Goal: Information Seeking & Learning: Learn about a topic

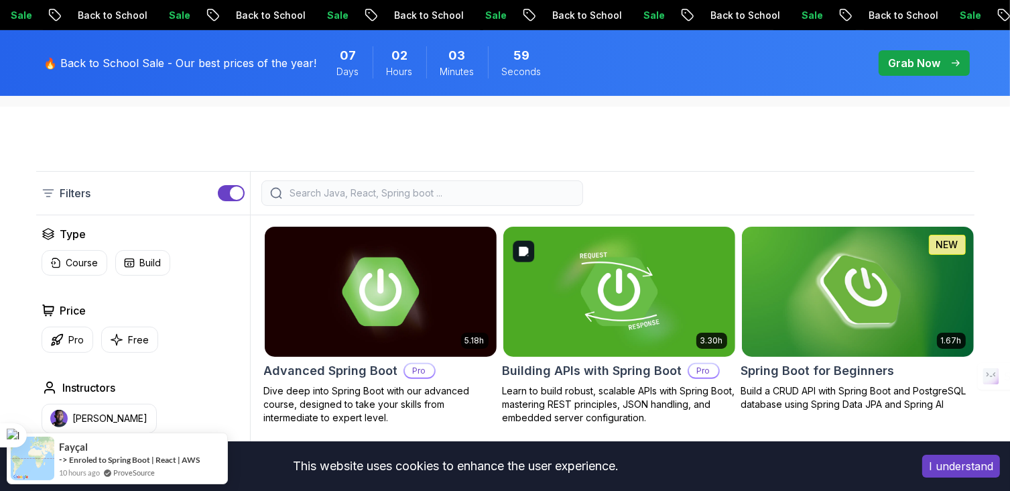
scroll to position [268, 0]
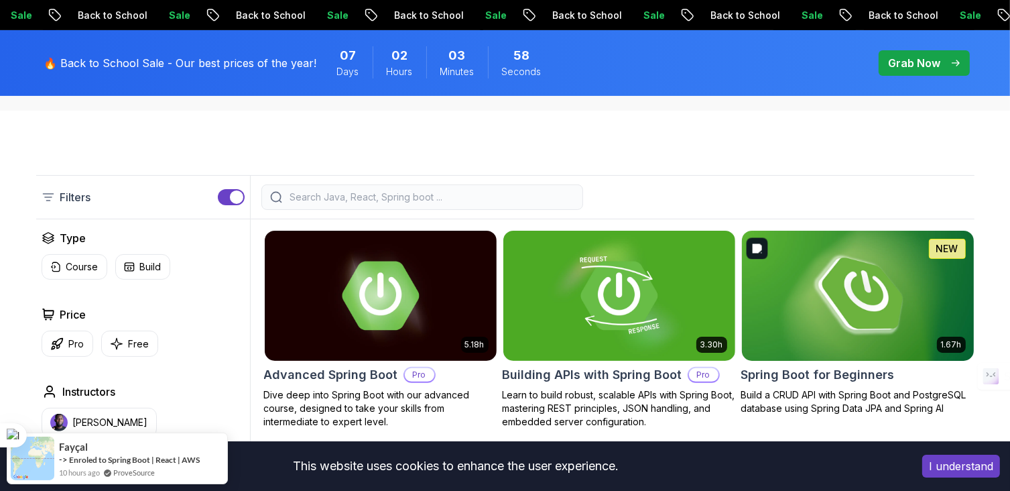
click at [935, 341] on img at bounding box center [857, 295] width 243 height 136
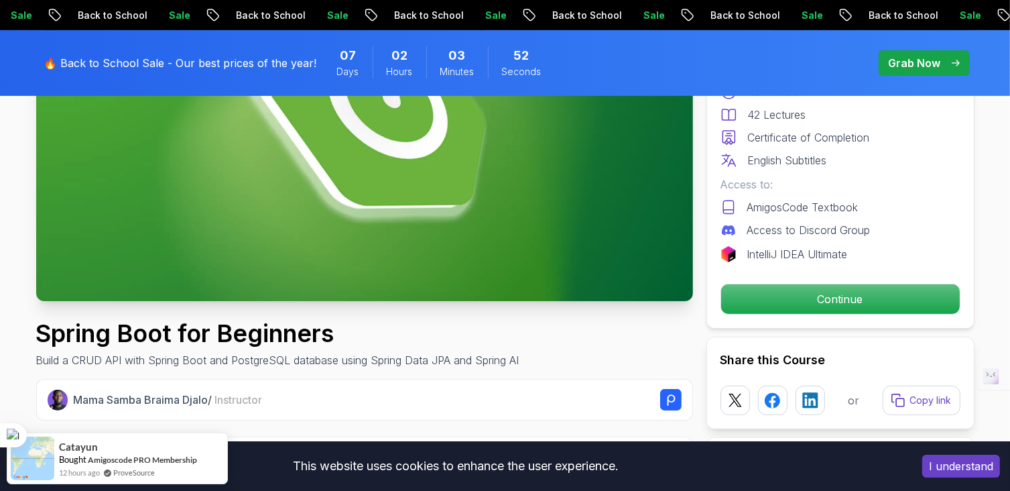
scroll to position [268, 0]
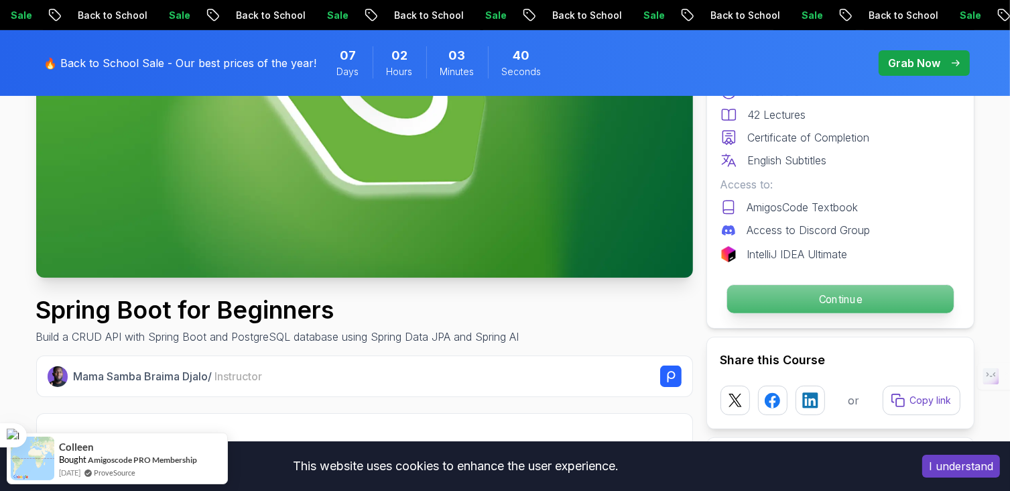
click at [770, 302] on p "Continue" at bounding box center [840, 299] width 227 height 28
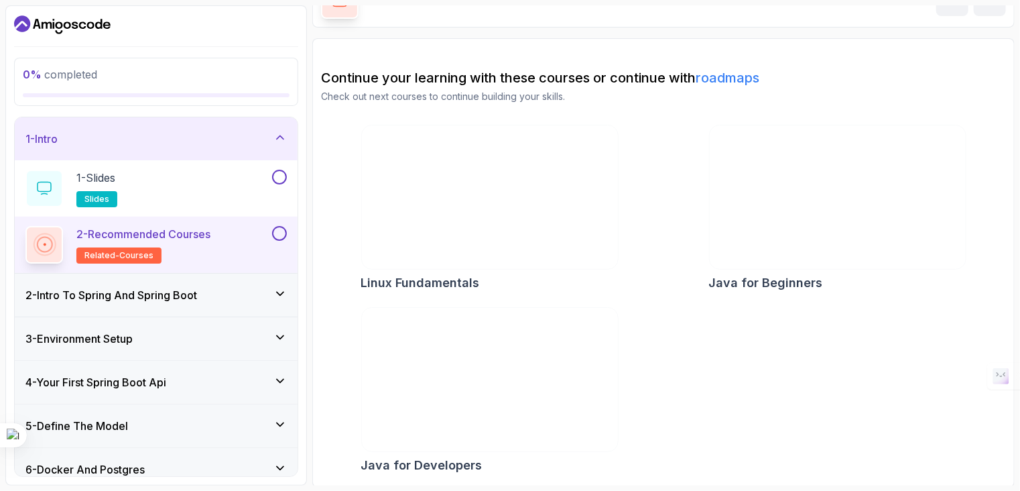
scroll to position [82, 0]
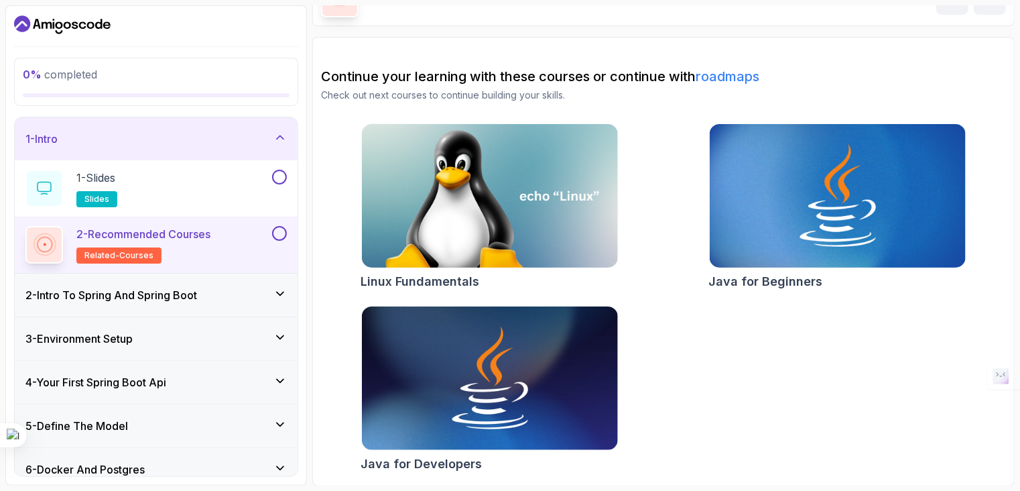
click at [198, 308] on div "2 - Intro To Spring And Spring Boot" at bounding box center [156, 295] width 283 height 43
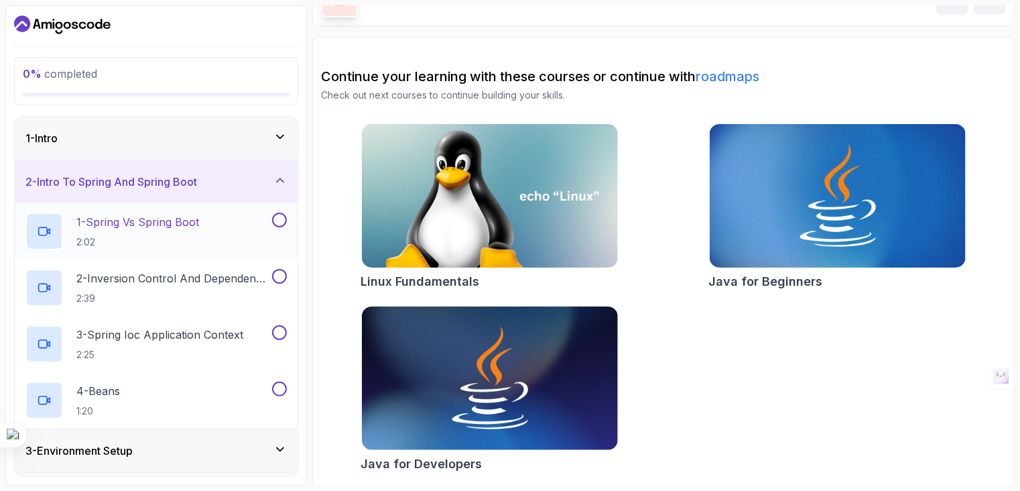
click at [166, 217] on p "1 - Spring Vs Spring Boot" at bounding box center [137, 222] width 123 height 16
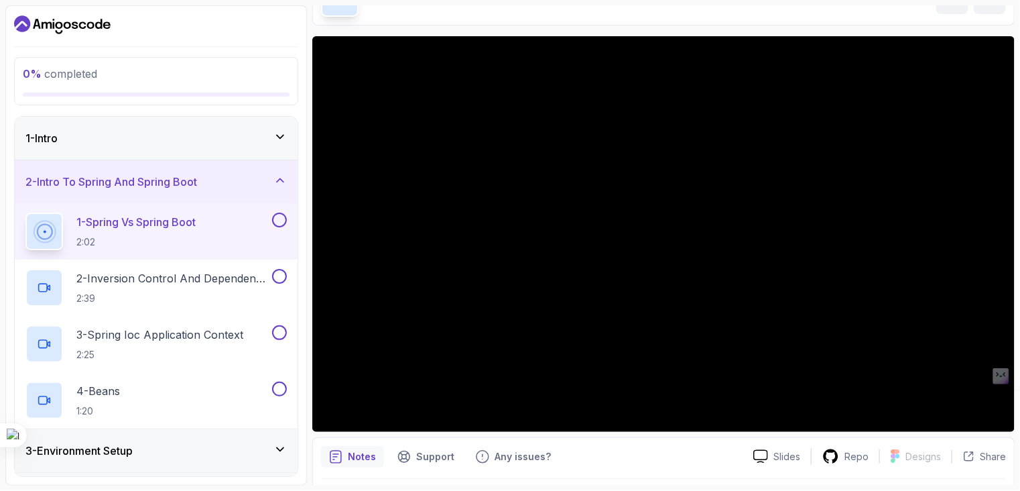
click at [162, 148] on div "1 - Intro" at bounding box center [156, 138] width 283 height 43
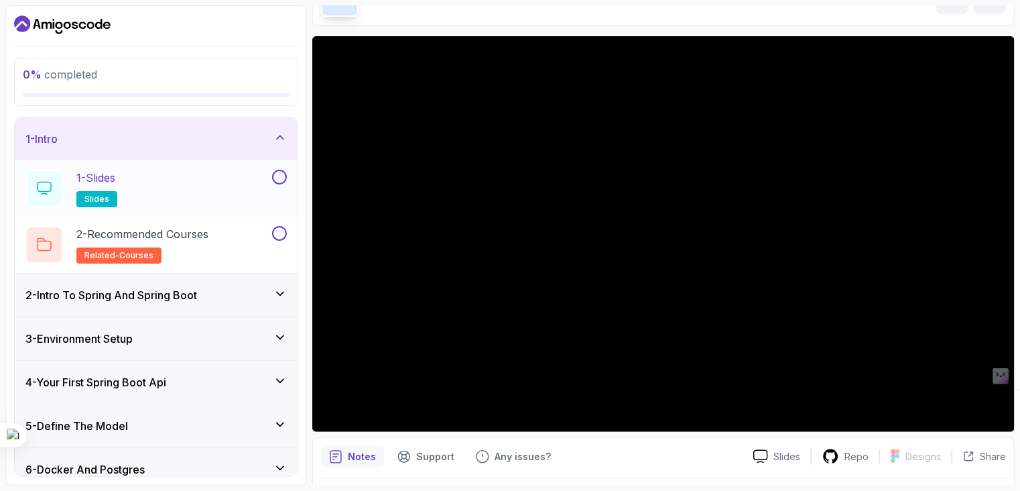
click at [166, 188] on div "1 - Slides slides" at bounding box center [147, 189] width 244 height 38
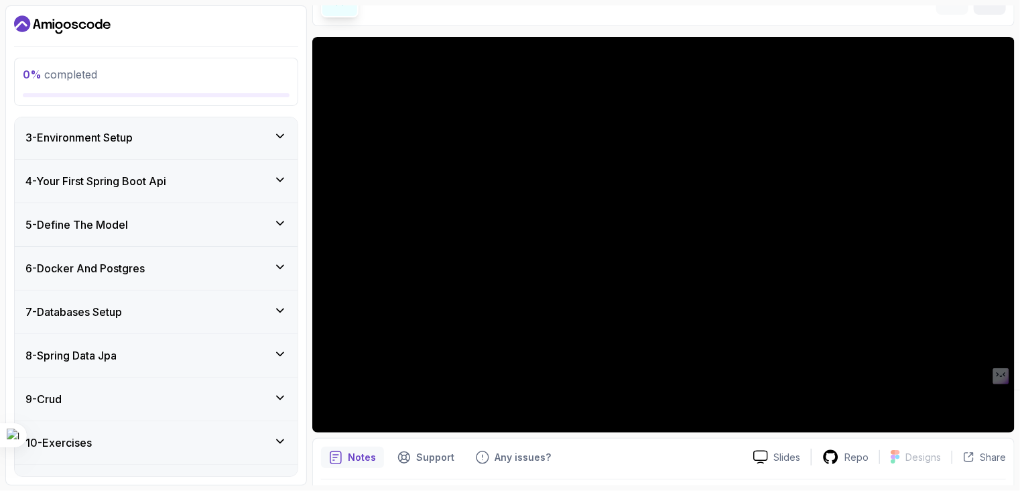
scroll to position [274, 0]
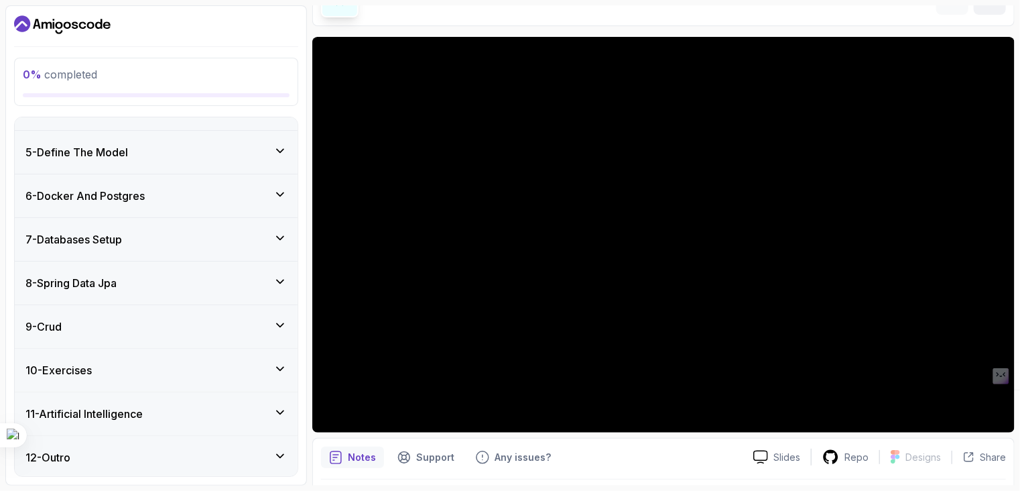
click at [225, 406] on div "11 - Artificial Intelligence" at bounding box center [155, 414] width 261 height 16
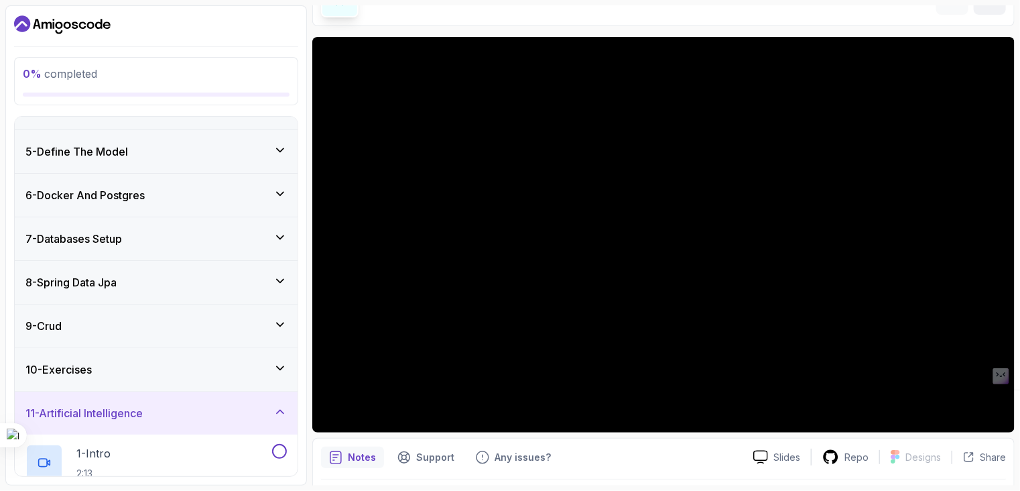
scroll to position [228, 0]
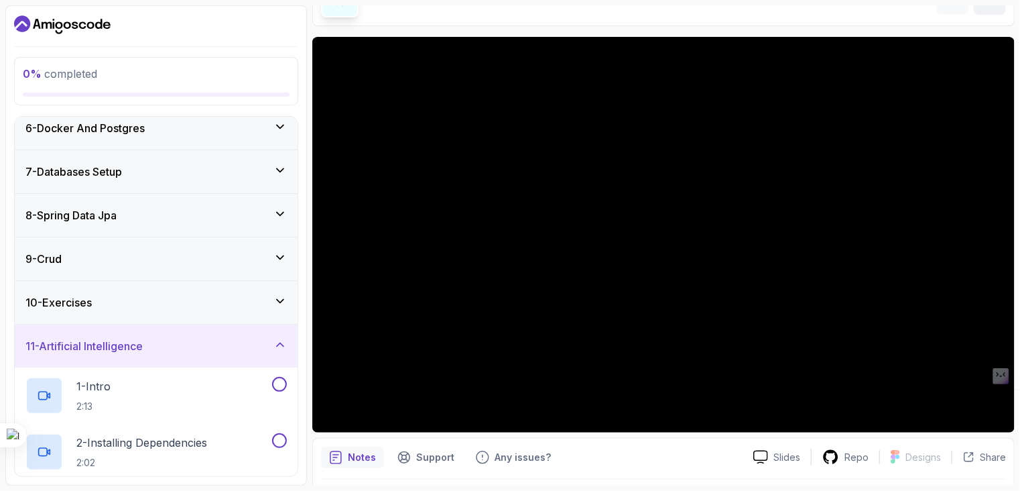
click at [225, 403] on div "1 - Intro 2:13" at bounding box center [147, 396] width 244 height 38
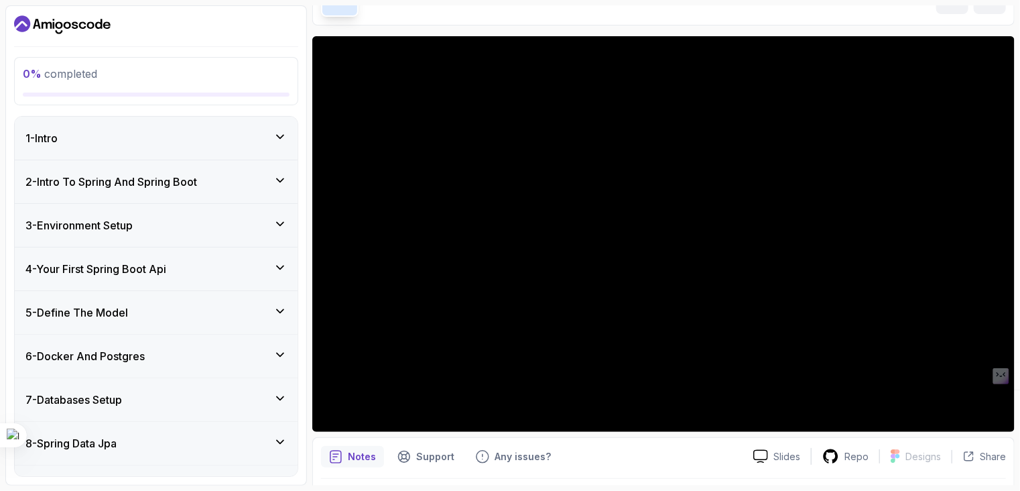
click at [162, 142] on div "1 - Intro" at bounding box center [155, 138] width 261 height 16
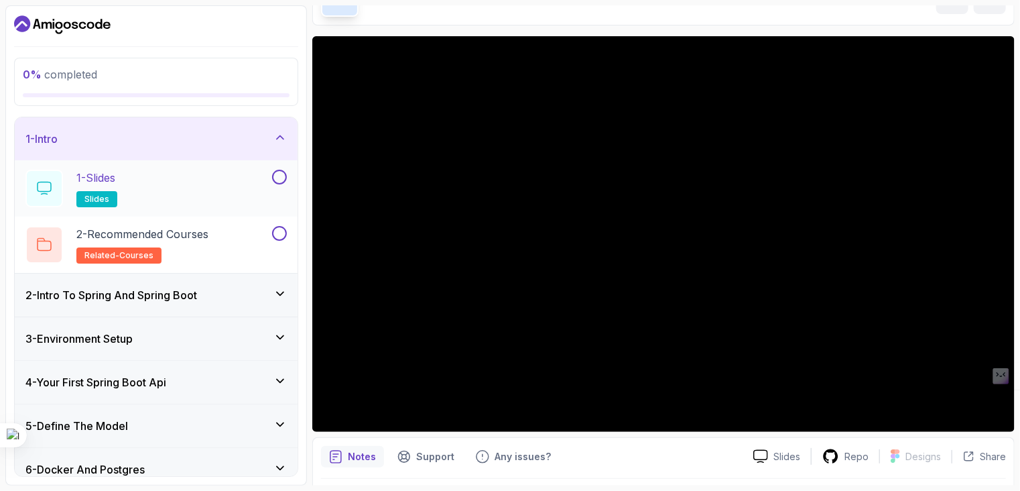
click at [184, 176] on div "1 - Slides slides" at bounding box center [147, 189] width 244 height 38
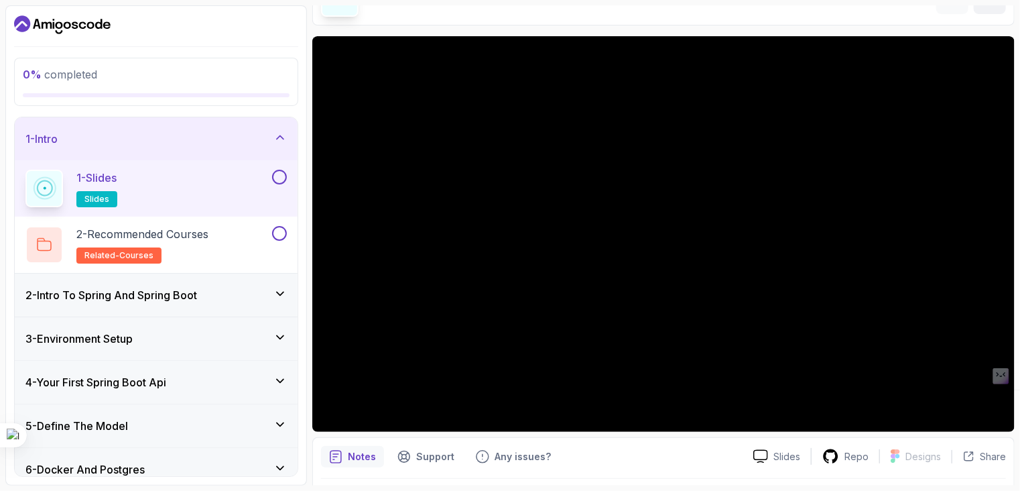
scroll to position [82, 0]
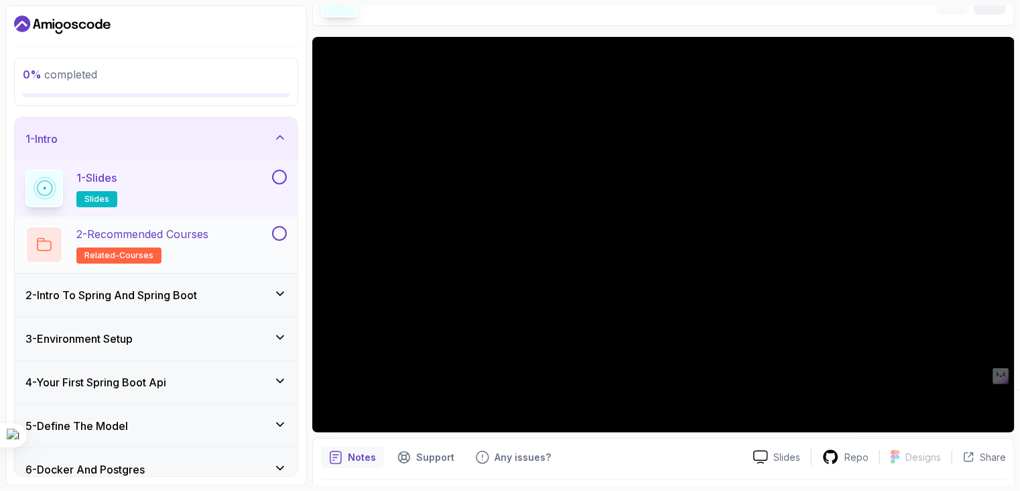
click at [185, 219] on div "2 - Recommended Courses related-courses" at bounding box center [156, 245] width 283 height 56
click at [193, 235] on p "2 - Recommended Courses" at bounding box center [142, 234] width 132 height 16
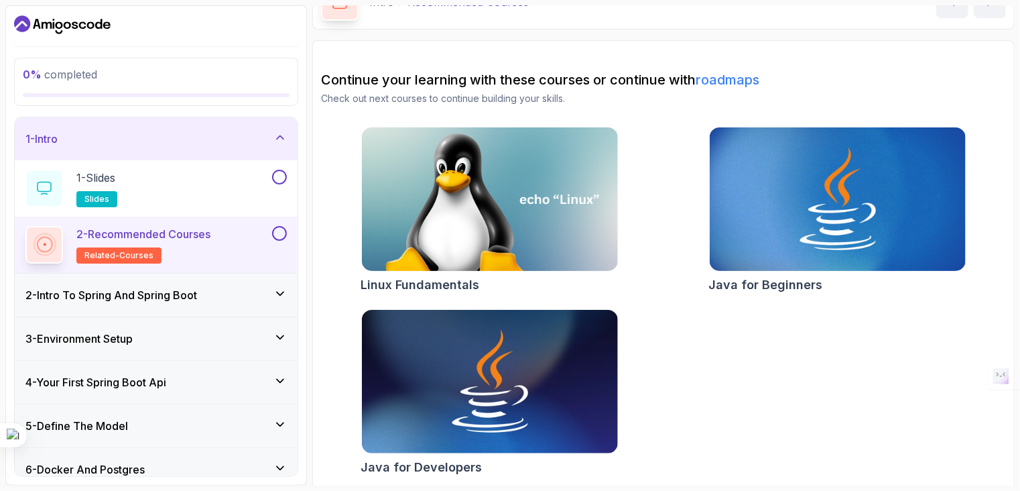
scroll to position [82, 0]
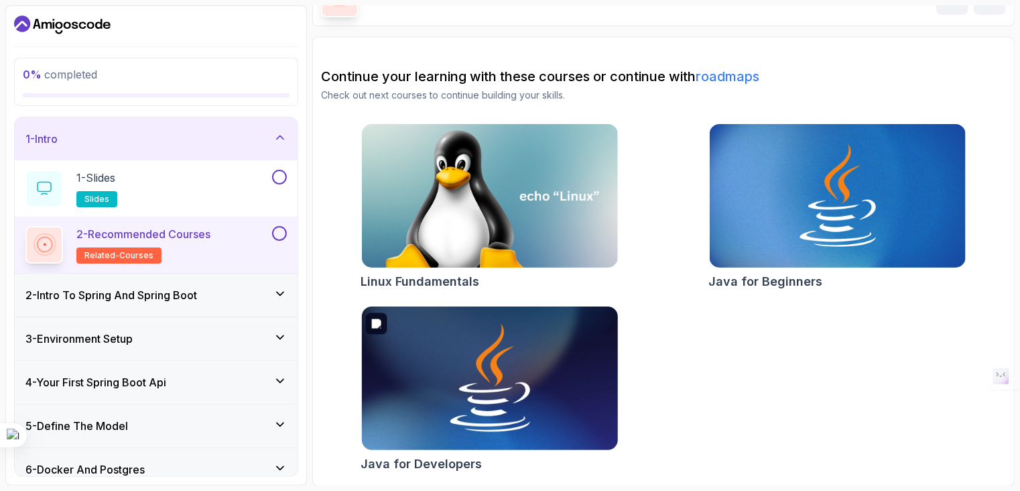
click at [546, 361] on img at bounding box center [489, 378] width 269 height 151
click at [126, 287] on h3 "2 - Intro To Spring And Spring Boot" at bounding box center [111, 295] width 172 height 16
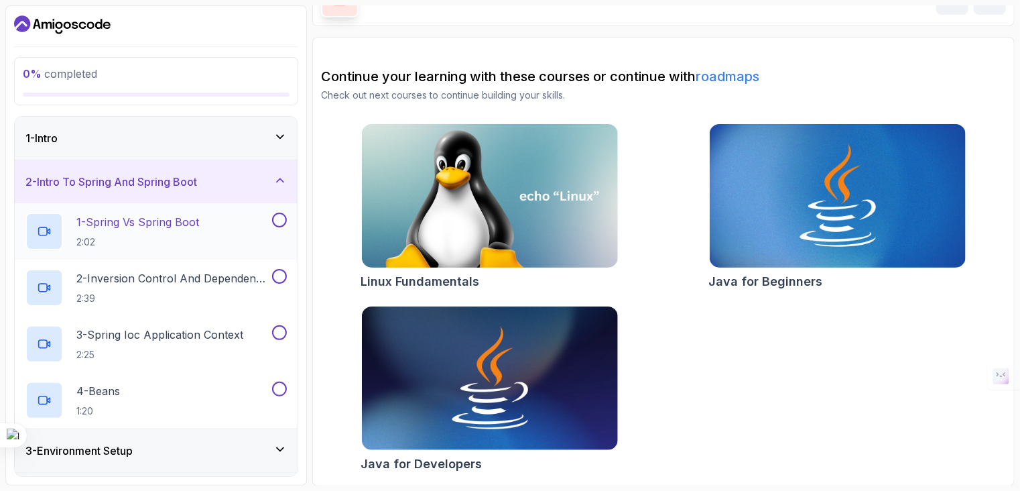
click at [155, 213] on div "1 - Spring Vs Spring Boot 2:02" at bounding box center [147, 232] width 244 height 38
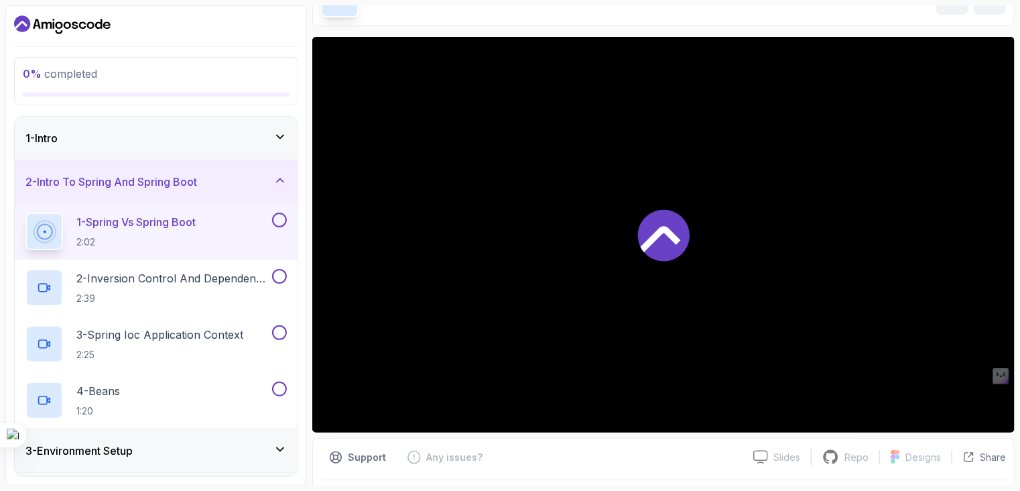
scroll to position [83, 0]
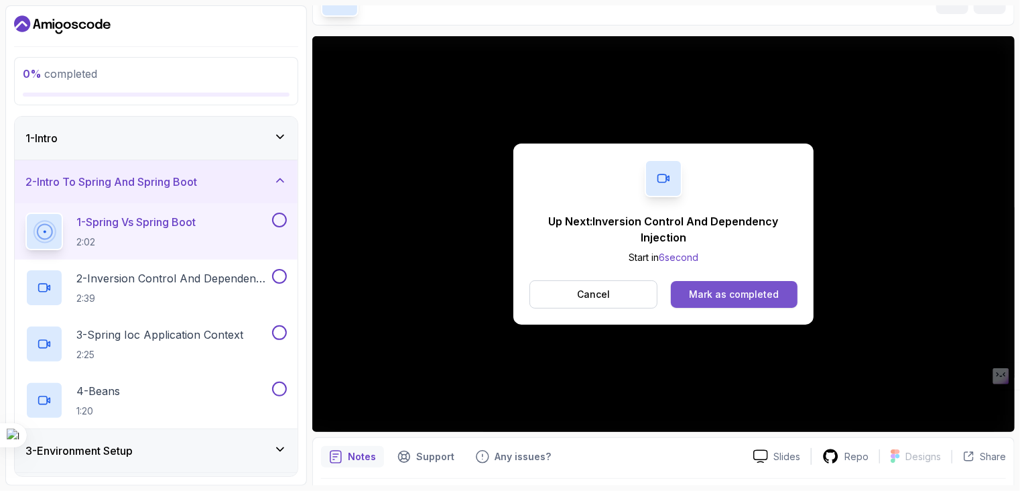
click at [673, 297] on button "Mark as completed" at bounding box center [734, 294] width 127 height 27
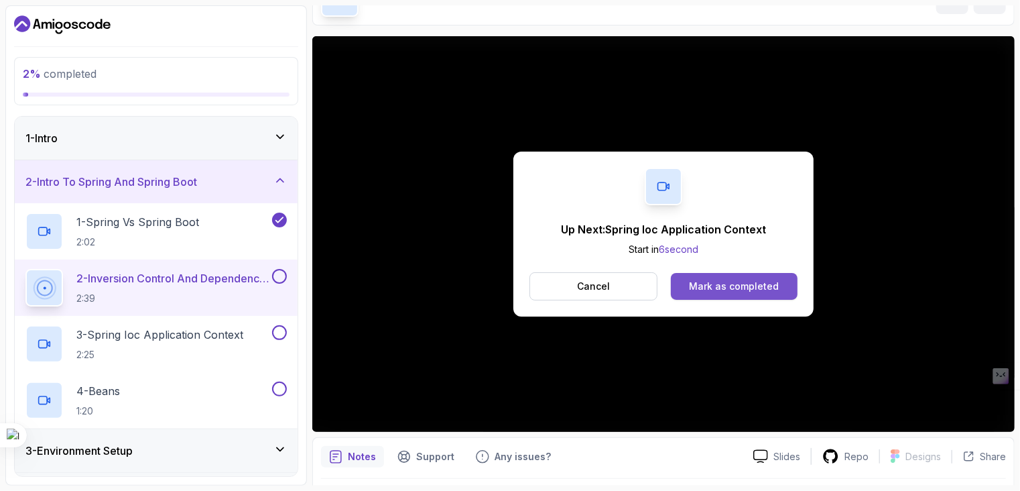
click at [756, 274] on button "Mark as completed" at bounding box center [734, 286] width 127 height 27
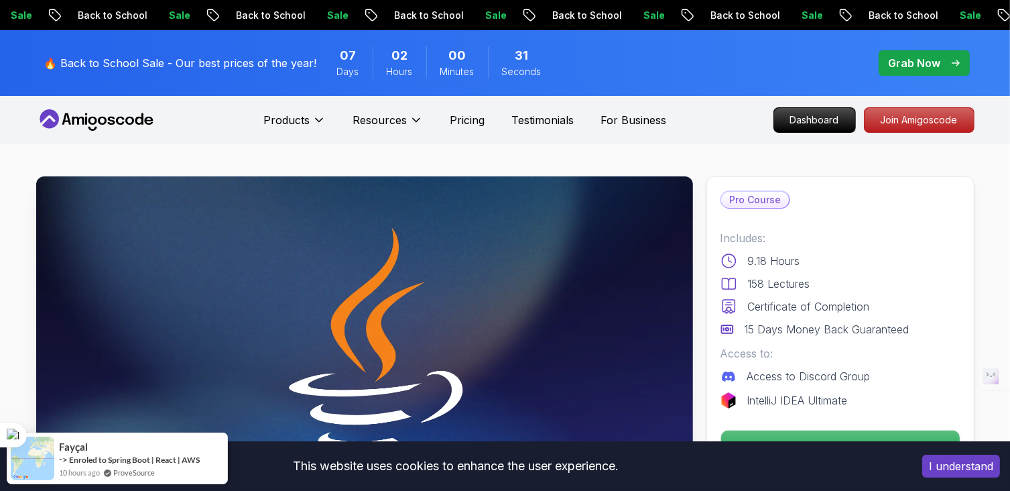
scroll to position [35, 0]
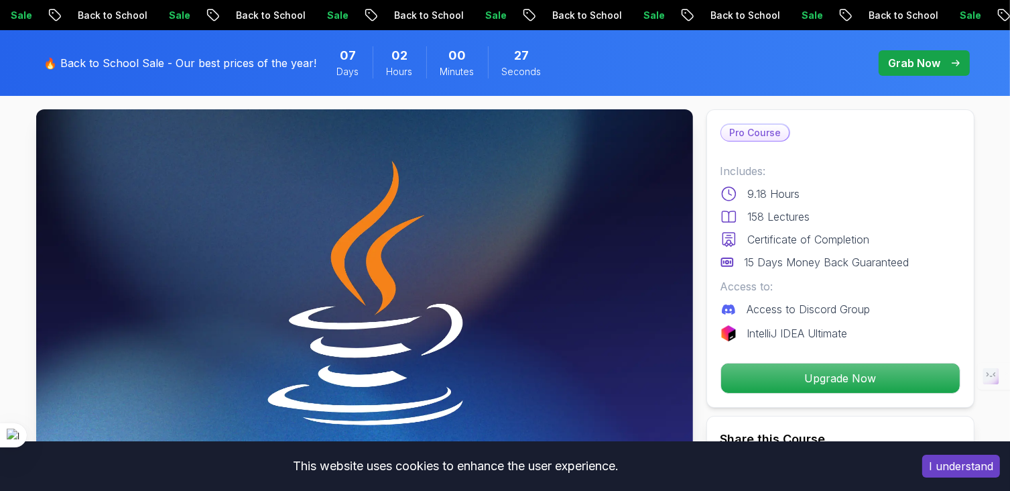
click at [775, 371] on p "Upgrade Now" at bounding box center [840, 377] width 239 height 29
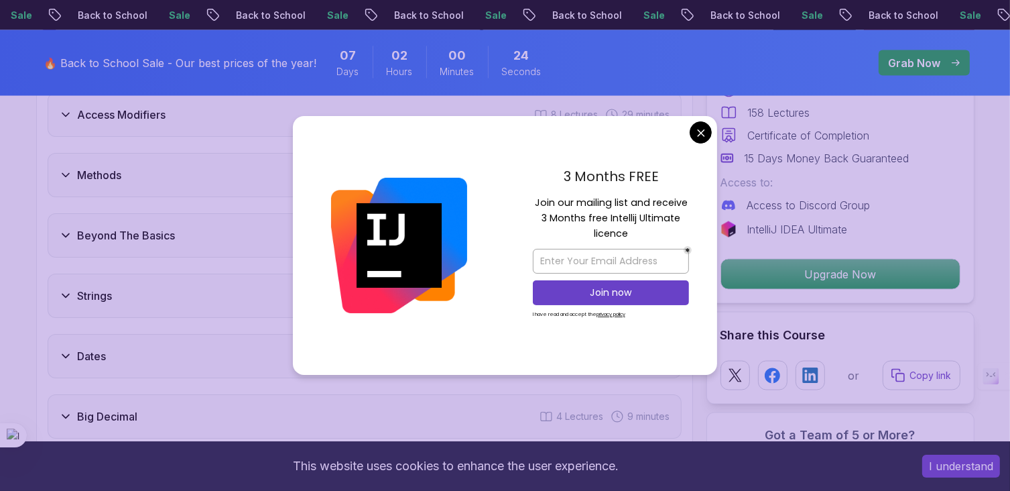
scroll to position [2070, 0]
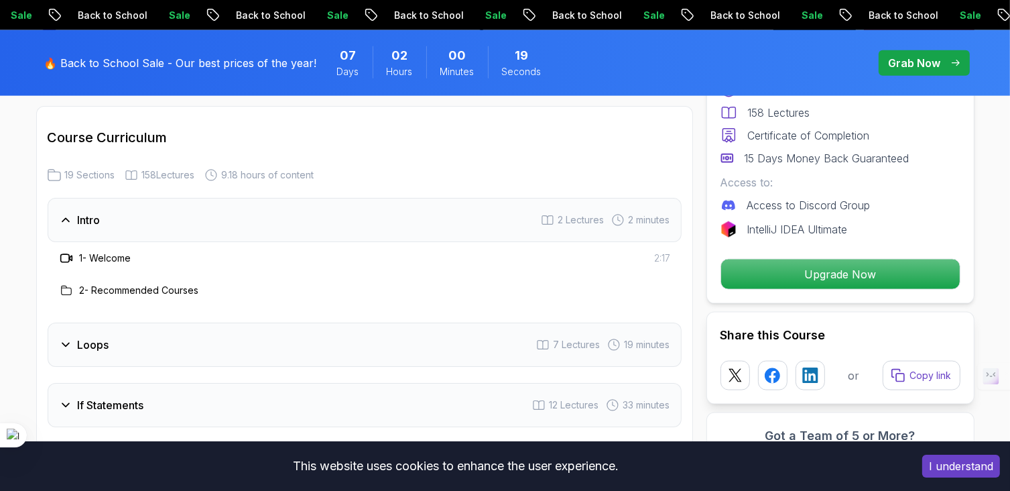
scroll to position [1869, 0]
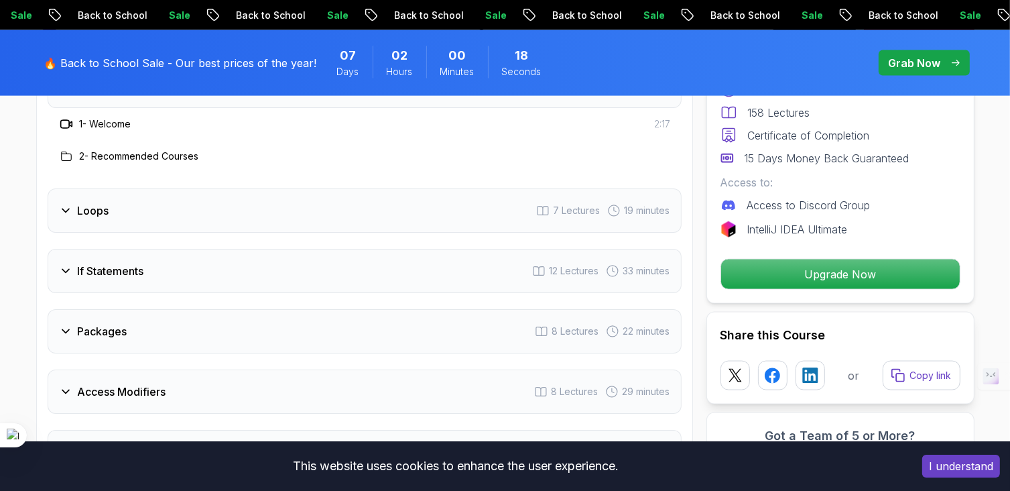
click at [200, 199] on div "Loops 7 Lectures 19 minutes" at bounding box center [365, 210] width 634 height 44
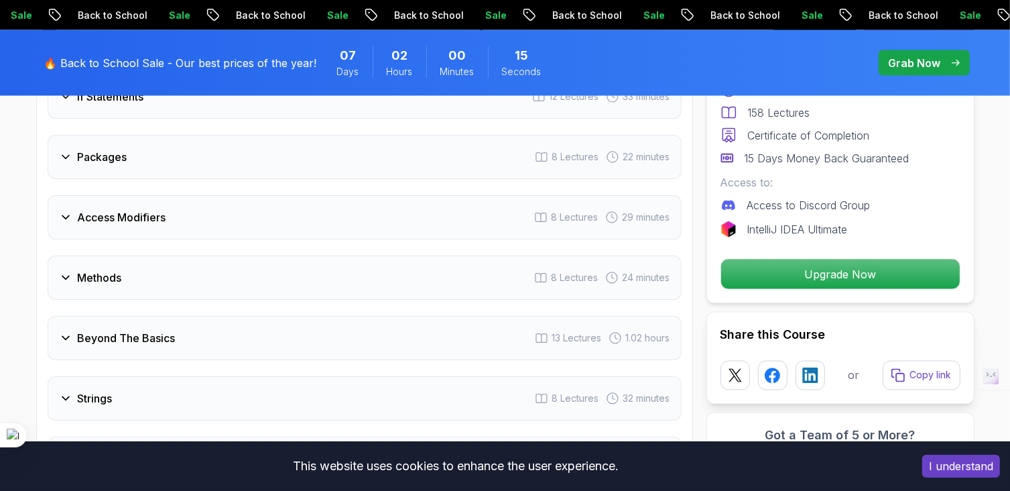
scroll to position [2405, 0]
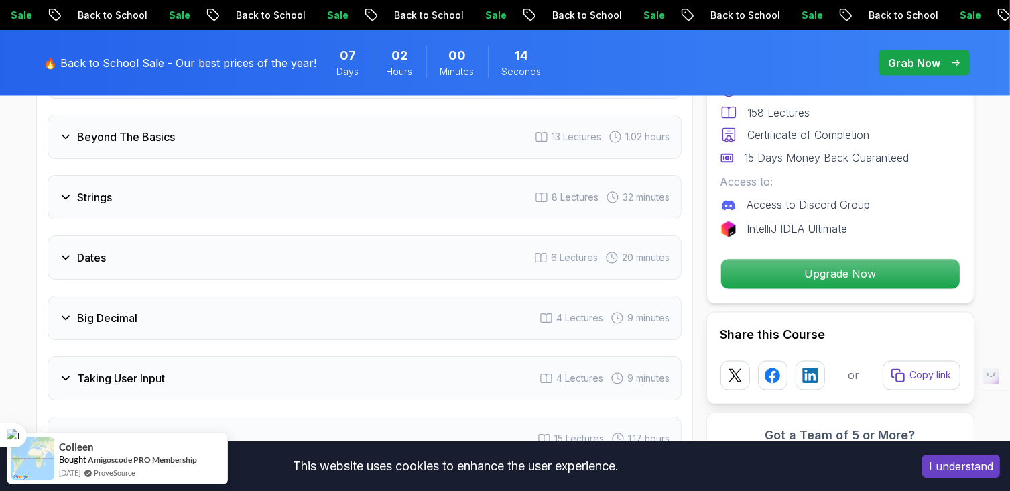
click at [197, 122] on div "Beyond The Basics 13 Lectures 1.02 hours" at bounding box center [365, 137] width 634 height 44
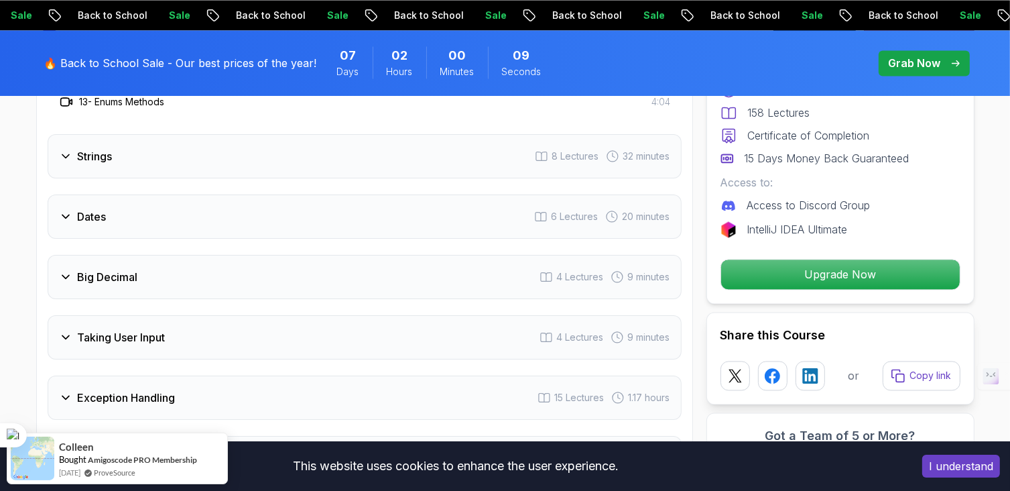
scroll to position [2716, 0]
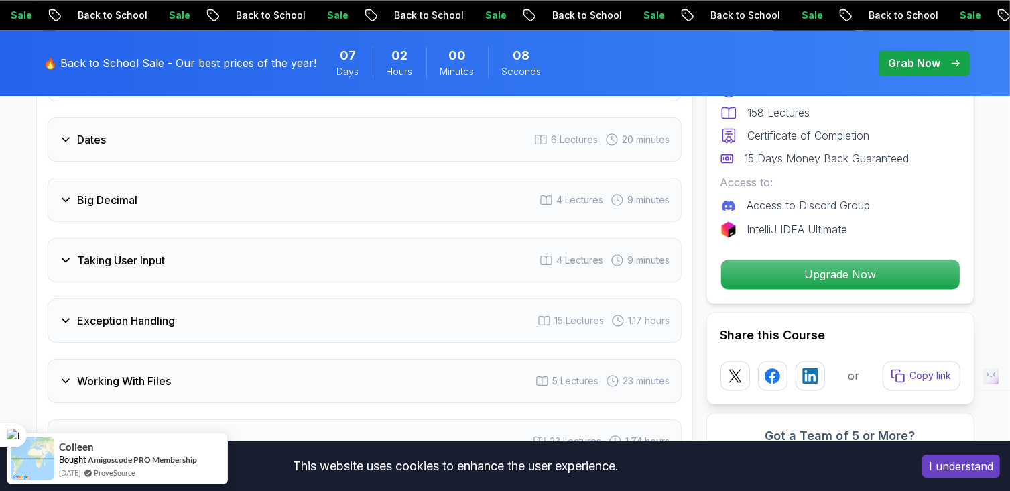
click at [908, 72] on span "pre-order" at bounding box center [924, 62] width 91 height 25
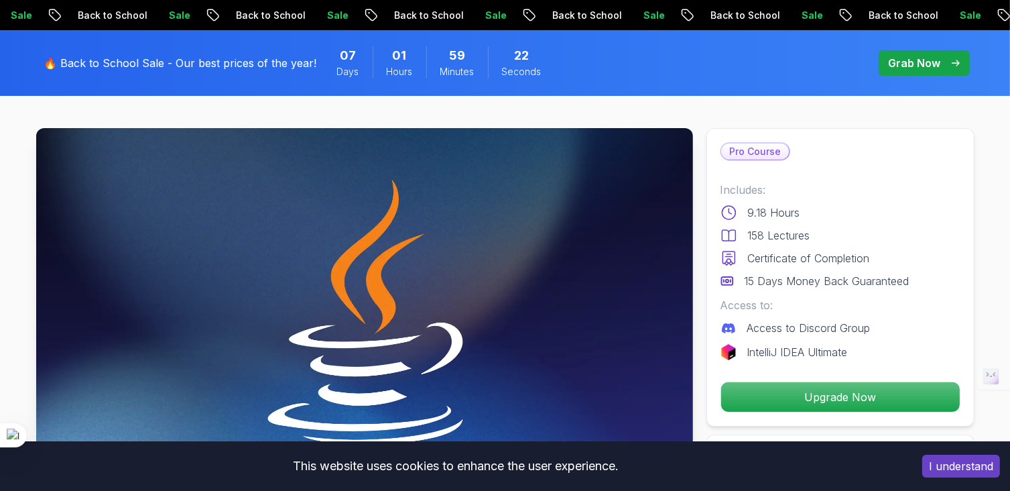
scroll to position [2716, 0]
